Goal: Information Seeking & Learning: Find specific page/section

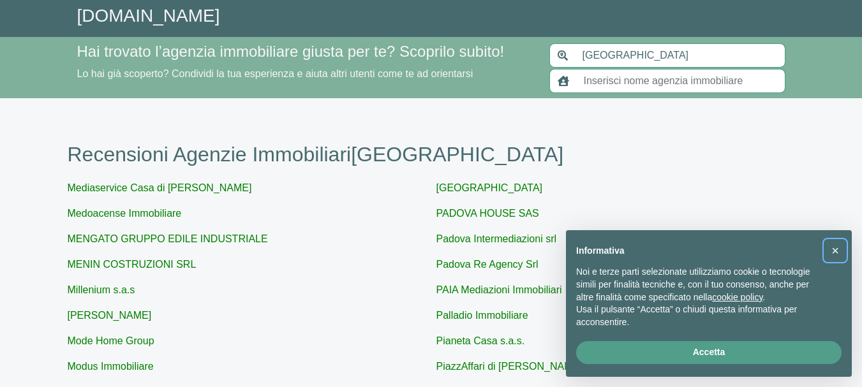
click at [838, 249] on span "×" at bounding box center [835, 251] width 8 height 14
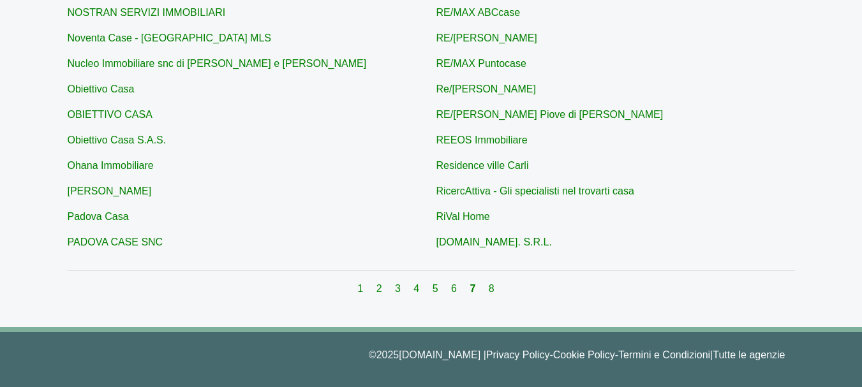
scroll to position [559, 0]
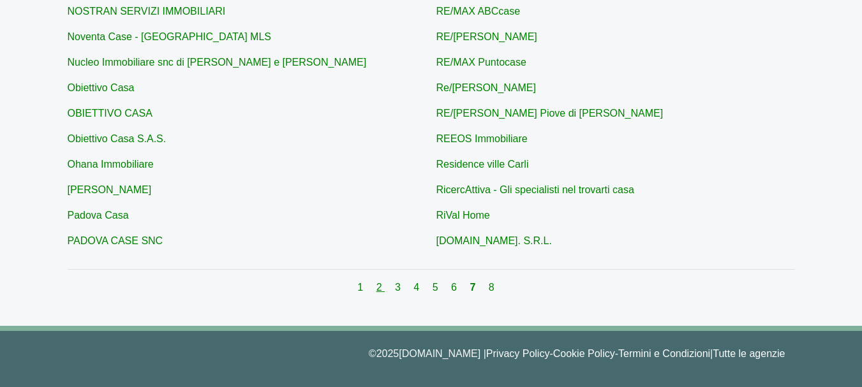
click at [380, 288] on link "2" at bounding box center [380, 287] width 8 height 11
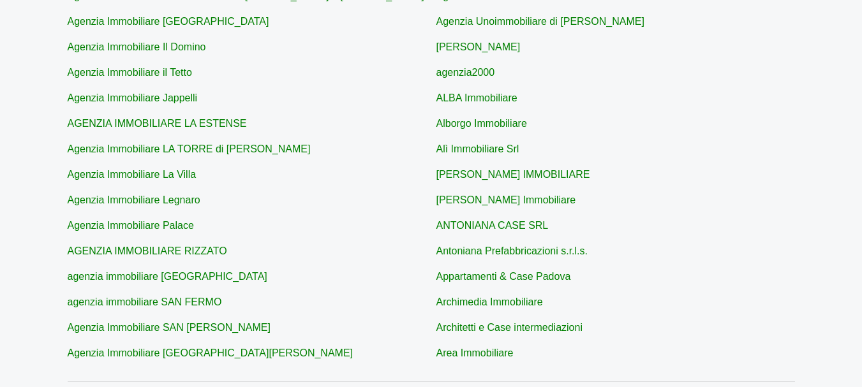
scroll to position [559, 0]
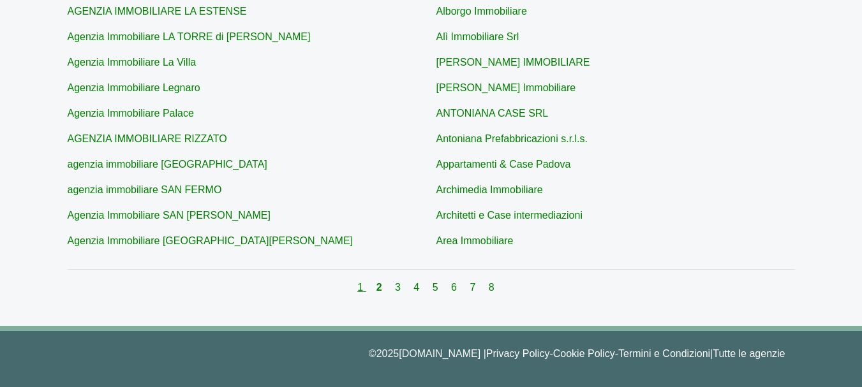
click at [362, 287] on link "1" at bounding box center [361, 287] width 8 height 11
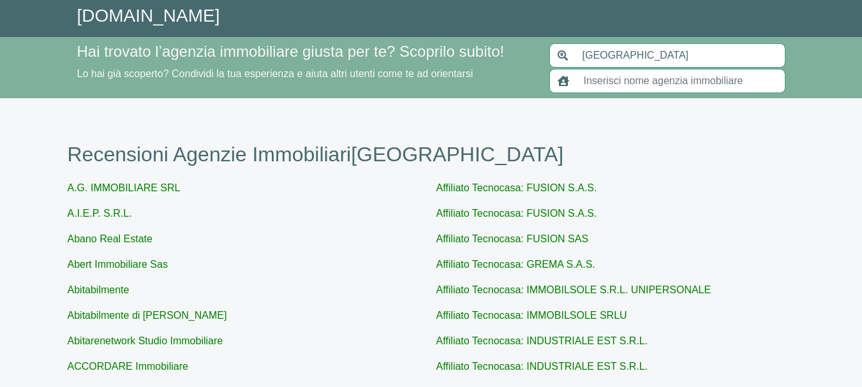
click at [619, 81] on input "text" at bounding box center [680, 81] width 209 height 24
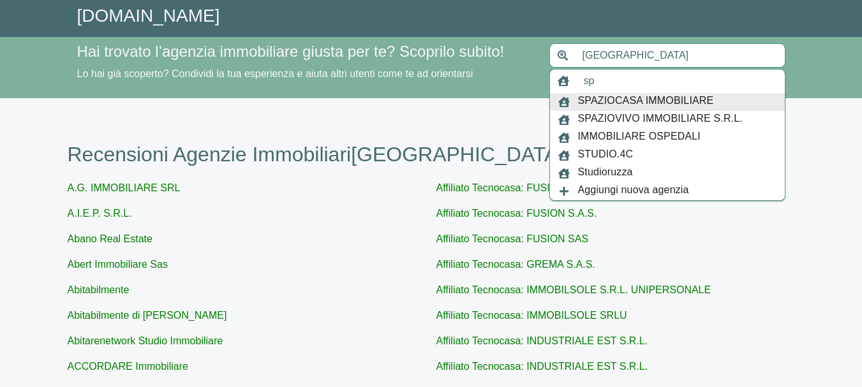
click at [640, 95] on span "SPAZIOCASA IMMOBILIARE" at bounding box center [646, 102] width 136 height 18
type input "SPAZIOCASA IMMOBILIARE"
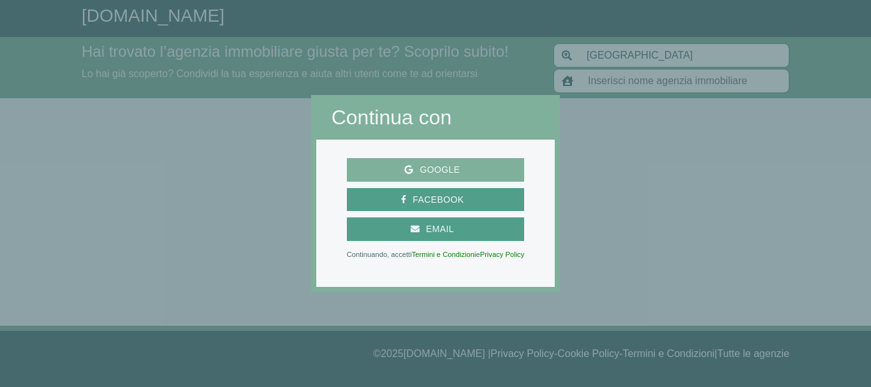
click at [440, 166] on span "Google" at bounding box center [439, 170] width 53 height 16
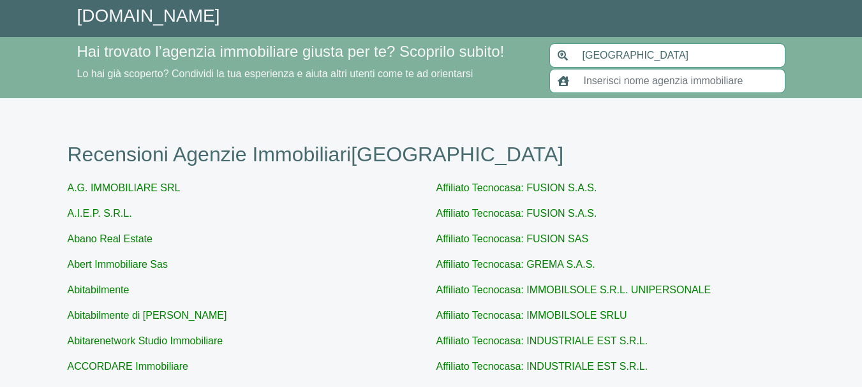
scroll to position [559, 0]
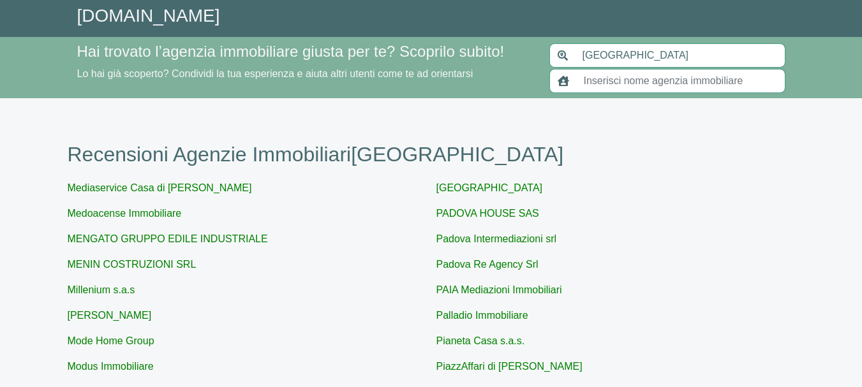
click at [595, 78] on input "text" at bounding box center [680, 81] width 209 height 24
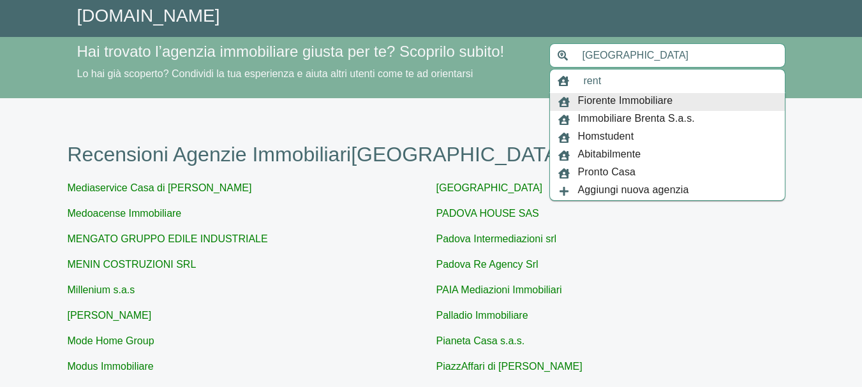
type input "rent"
